Goal: Find specific page/section: Find specific page/section

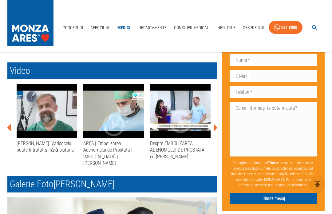
scroll to position [361, 0]
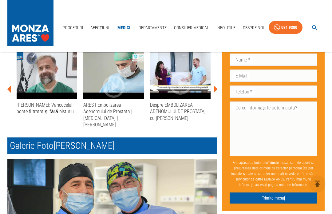
click at [105, 118] on div "ARES | Embolizarea Adenomului de Prostata | [MEDICAL_DATA] | [PERSON_NAME]" at bounding box center [113, 115] width 61 height 26
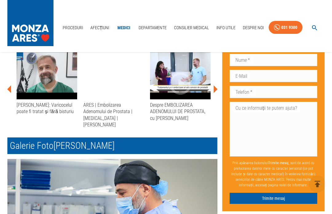
click at [108, 112] on div "ARES | Embolizarea Adenomului de Prostata | [MEDICAL_DATA] | [PERSON_NAME]" at bounding box center [113, 115] width 61 height 26
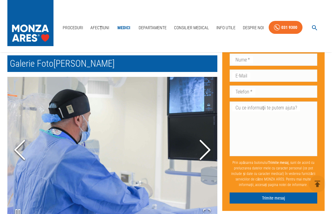
scroll to position [479, 0]
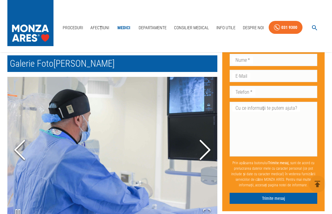
click at [205, 146] on icon "Next Slide" at bounding box center [205, 149] width 18 height 37
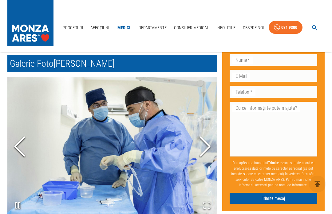
click at [205, 144] on icon "Next Slide" at bounding box center [205, 146] width 18 height 37
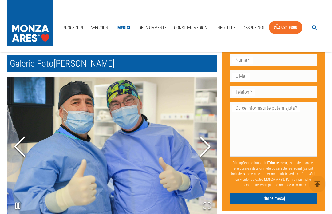
click at [205, 138] on icon "Next Slide" at bounding box center [205, 146] width 18 height 37
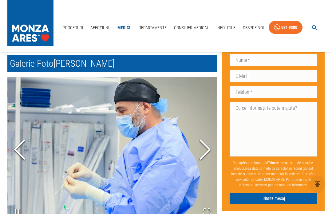
click at [205, 146] on icon "Next Slide" at bounding box center [205, 149] width 18 height 37
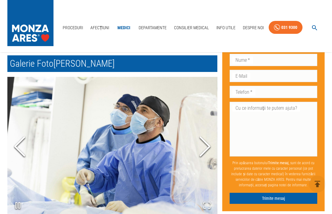
click at [205, 143] on icon "Next Slide" at bounding box center [205, 146] width 18 height 37
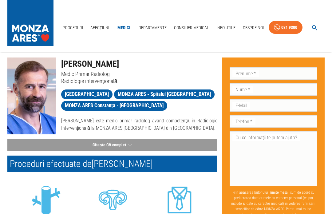
scroll to position [0, 0]
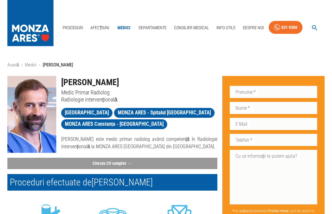
click at [120, 165] on button "Citește CV complet" at bounding box center [112, 163] width 210 height 11
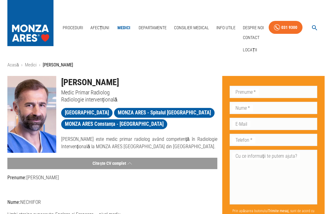
click at [249, 52] on link "Locații" at bounding box center [249, 50] width 17 height 10
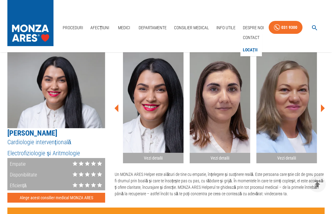
scroll to position [788, 0]
click at [322, 104] on icon at bounding box center [323, 108] width 4 height 8
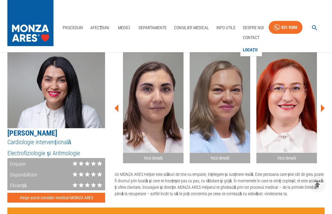
click at [321, 104] on icon at bounding box center [323, 108] width 4 height 8
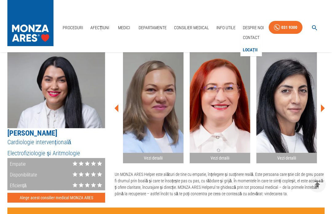
click at [321, 104] on icon at bounding box center [323, 108] width 4 height 8
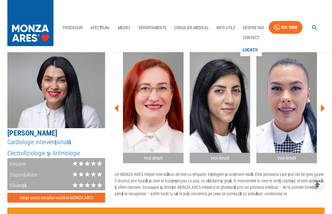
click at [322, 104] on icon at bounding box center [323, 108] width 4 height 8
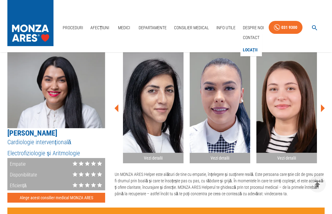
click at [323, 104] on icon at bounding box center [323, 108] width 4 height 8
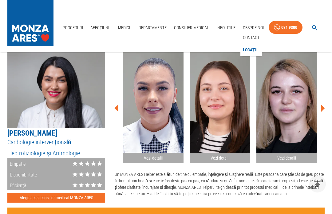
click at [324, 103] on icon at bounding box center [322, 108] width 18 height 18
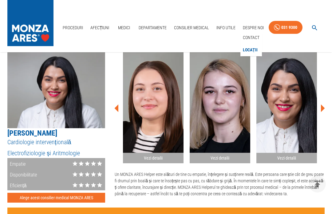
click at [324, 103] on icon at bounding box center [322, 108] width 18 height 18
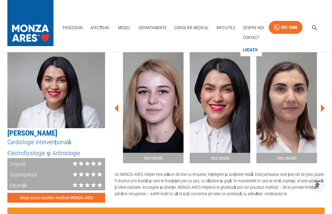
click at [324, 103] on icon at bounding box center [322, 108] width 18 height 18
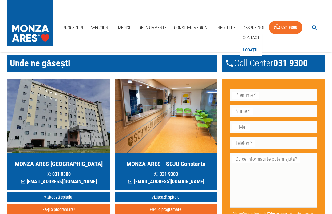
scroll to position [0, 0]
